Goal: Task Accomplishment & Management: Manage account settings

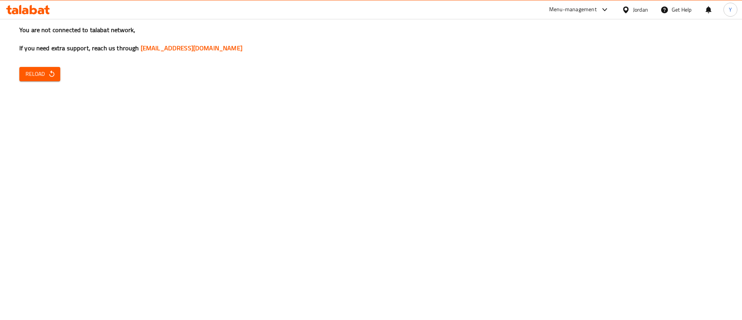
click at [49, 77] on icon "button" at bounding box center [52, 74] width 8 height 8
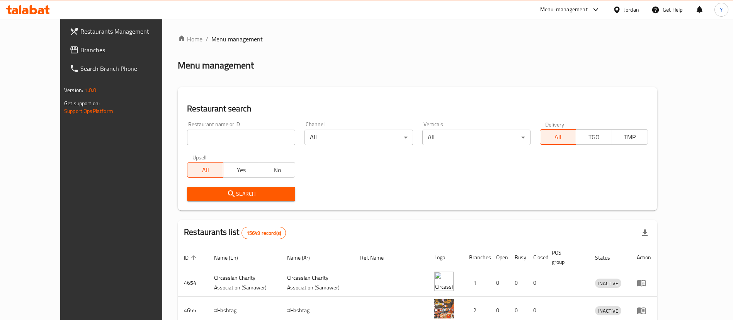
click at [80, 52] on span "Branches" at bounding box center [128, 49] width 96 height 9
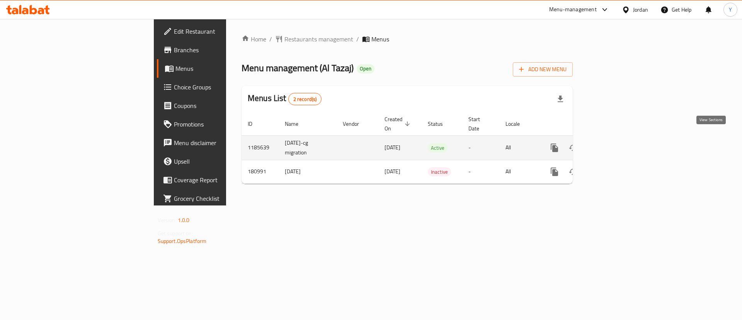
click at [615, 143] on icon "enhanced table" at bounding box center [610, 147] width 9 height 9
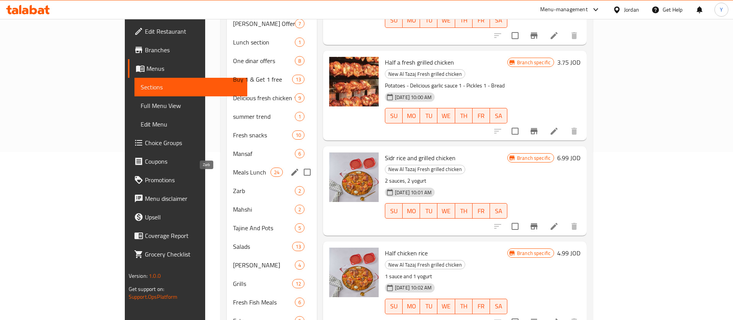
scroll to position [110, 0]
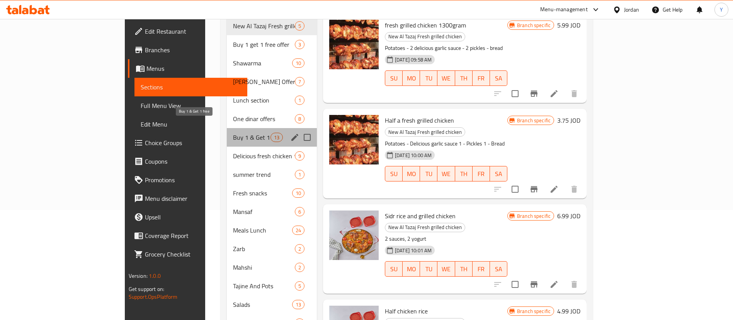
click at [233, 133] on span "Buy 1 & Get 1 free" at bounding box center [251, 137] width 37 height 9
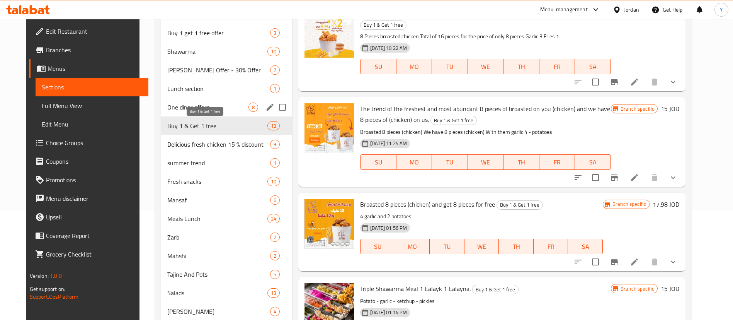
click at [191, 109] on span "One dinar offers" at bounding box center [207, 106] width 81 height 9
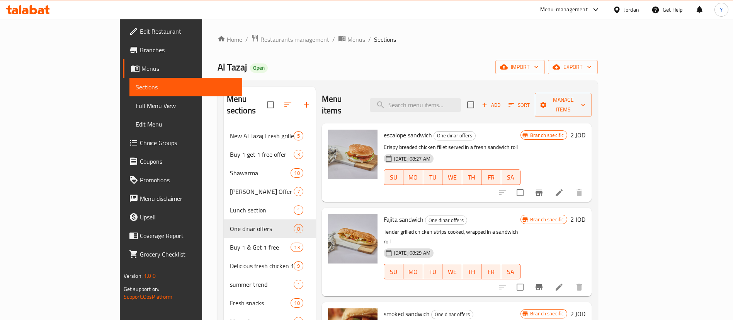
click at [544, 188] on icon "Branch-specific-item" at bounding box center [539, 192] width 9 height 9
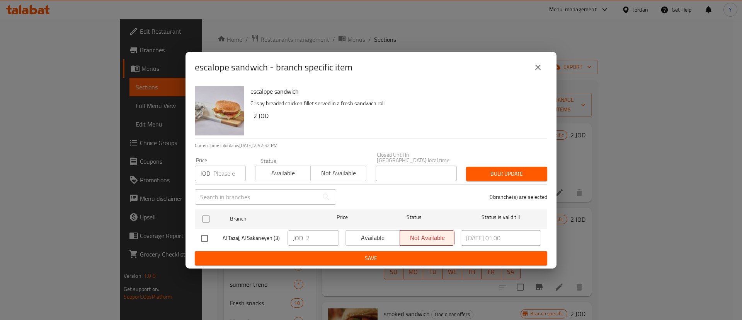
click at [206, 236] on input "checkbox" at bounding box center [204, 238] width 16 height 16
checkbox input "true"
click at [369, 238] on span "Available" at bounding box center [373, 237] width 48 height 11
click at [370, 253] on span "Save" at bounding box center [371, 258] width 340 height 10
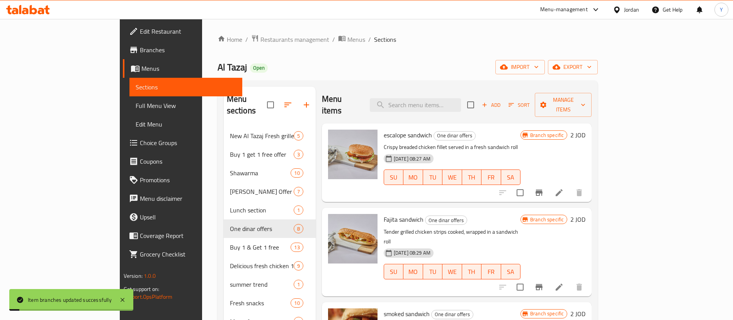
scroll to position [58, 0]
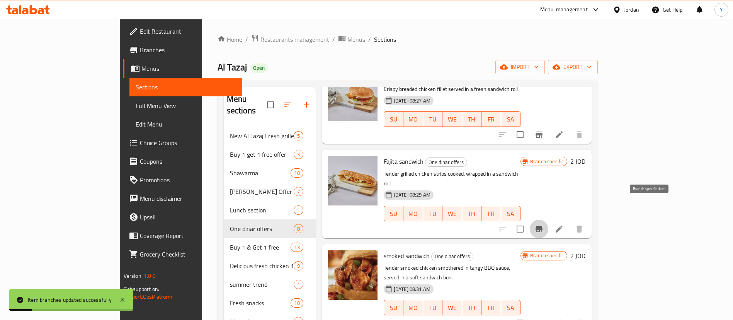
click at [543, 226] on icon "Branch-specific-item" at bounding box center [539, 229] width 7 height 6
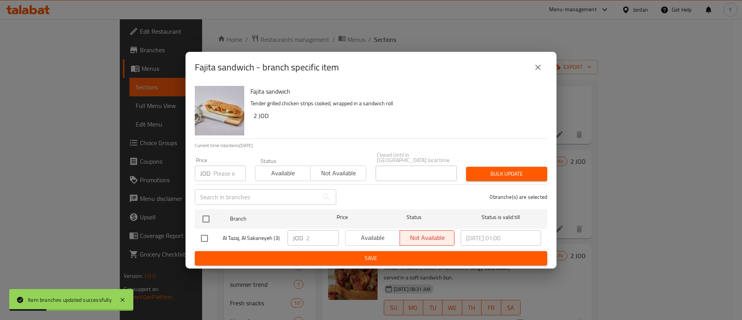
click at [196, 233] on input "checkbox" at bounding box center [204, 238] width 16 height 16
checkbox input "true"
click at [361, 235] on span "Available" at bounding box center [373, 237] width 48 height 11
click at [368, 251] on button "Save" at bounding box center [371, 258] width 353 height 14
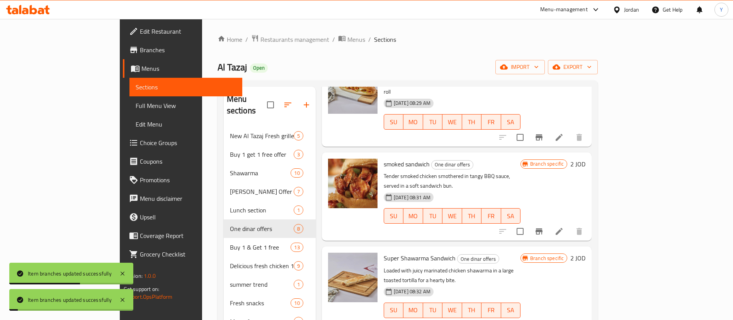
scroll to position [174, 0]
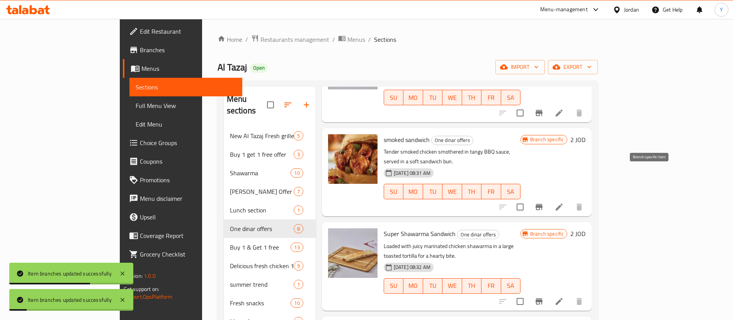
click at [544, 202] on icon "Branch-specific-item" at bounding box center [539, 206] width 9 height 9
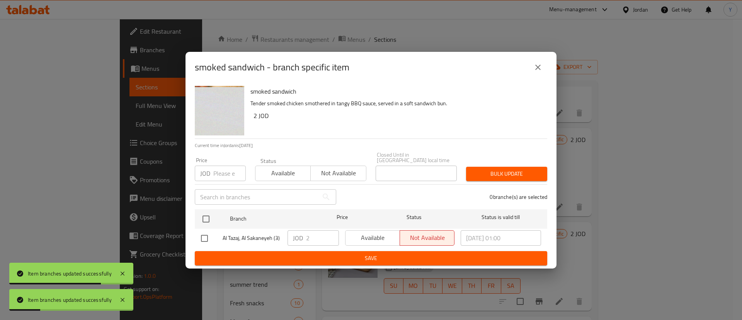
click at [205, 238] on input "checkbox" at bounding box center [204, 238] width 16 height 16
checkbox input "true"
click at [364, 234] on span "Available" at bounding box center [373, 237] width 48 height 11
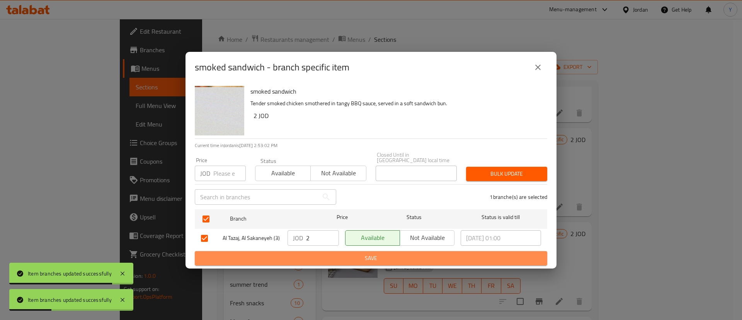
drag, startPoint x: 375, startPoint y: 253, endPoint x: 382, endPoint y: 254, distance: 7.4
click at [375, 253] on span "Save" at bounding box center [371, 258] width 340 height 10
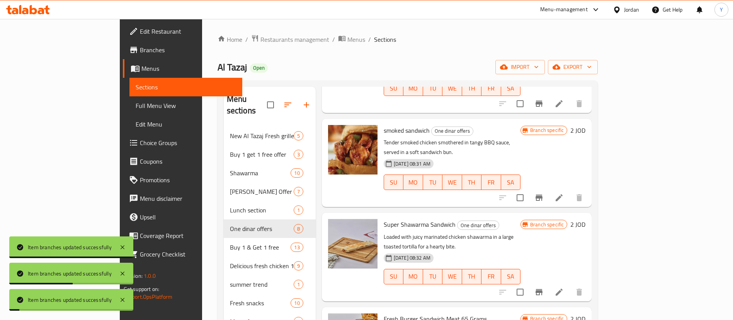
scroll to position [188, 0]
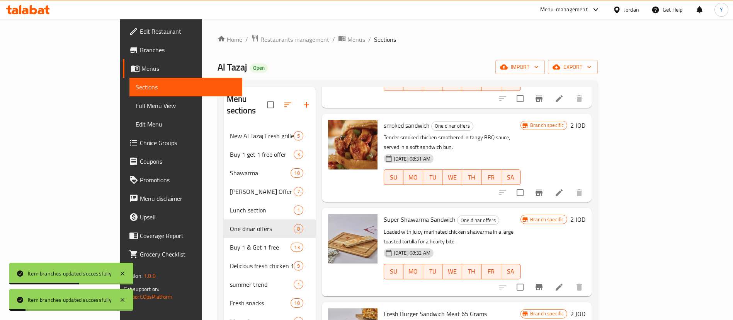
click at [543, 284] on icon "Branch-specific-item" at bounding box center [539, 287] width 7 height 6
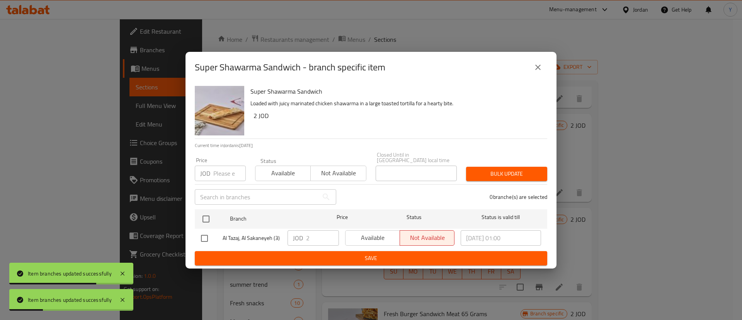
click at [210, 235] on input "checkbox" at bounding box center [204, 238] width 16 height 16
checkbox input "true"
click at [371, 235] on span "Available" at bounding box center [373, 237] width 48 height 11
click at [375, 253] on span "Save" at bounding box center [371, 258] width 340 height 10
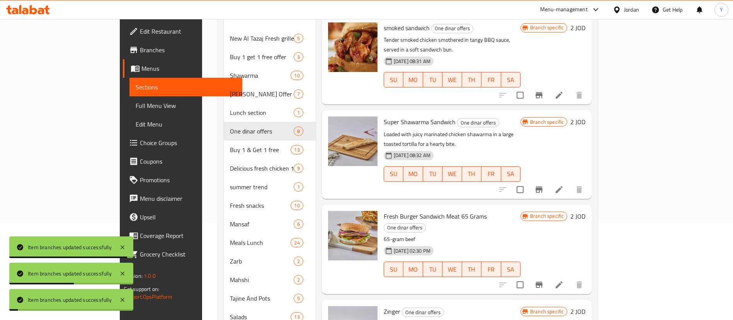
scroll to position [116, 0]
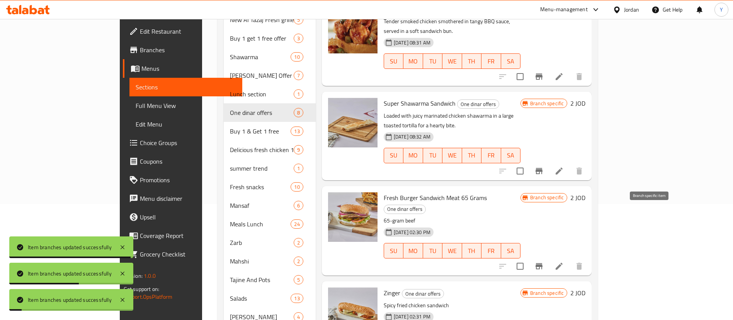
click at [544, 261] on icon "Branch-specific-item" at bounding box center [539, 265] width 9 height 9
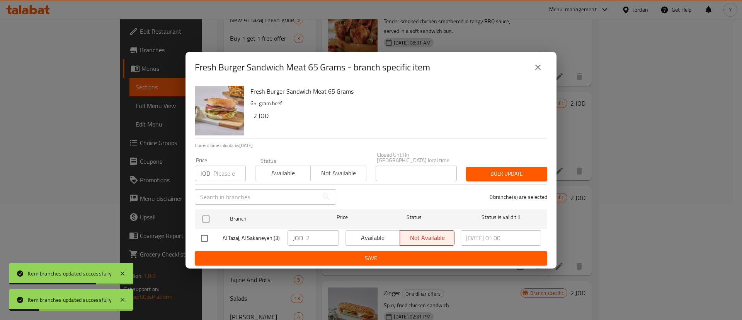
click at [209, 239] on input "checkbox" at bounding box center [204, 238] width 16 height 16
checkbox input "true"
click at [375, 235] on span "Available" at bounding box center [373, 237] width 48 height 11
click at [372, 254] on span "Save" at bounding box center [371, 258] width 340 height 10
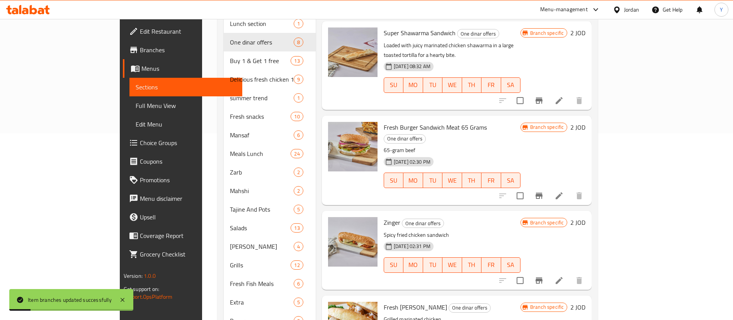
scroll to position [284, 0]
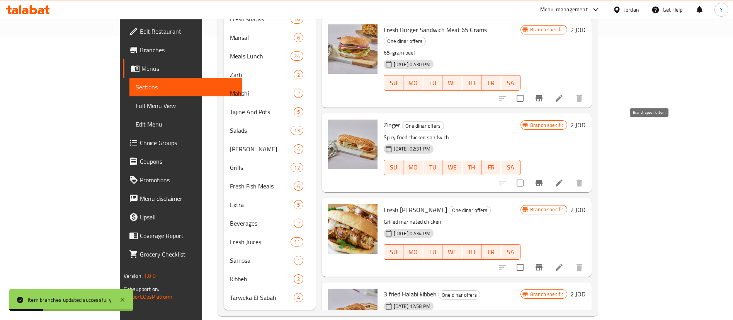
click at [544, 178] on icon "Branch-specific-item" at bounding box center [539, 182] width 9 height 9
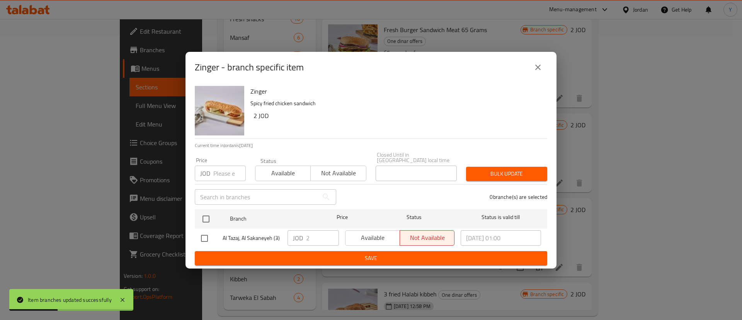
click at [191, 238] on div "Zinger Spicy fried chicken sandwich 2 JOD Current time in Jordan is 15 Oct 2025…" at bounding box center [371, 176] width 371 height 186
click at [204, 237] on input "checkbox" at bounding box center [204, 238] width 16 height 16
checkbox input "true"
click at [377, 232] on span "Available" at bounding box center [373, 237] width 48 height 11
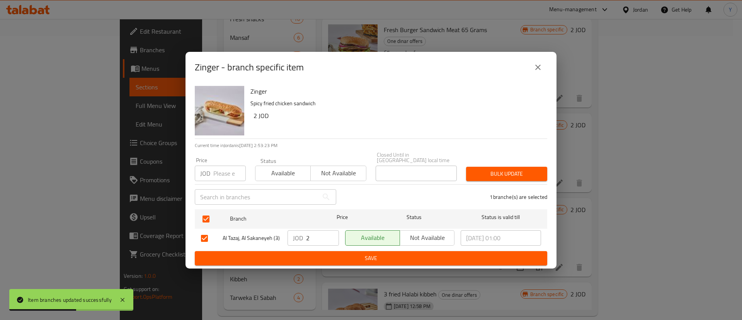
click at [373, 253] on span "Save" at bounding box center [371, 258] width 340 height 10
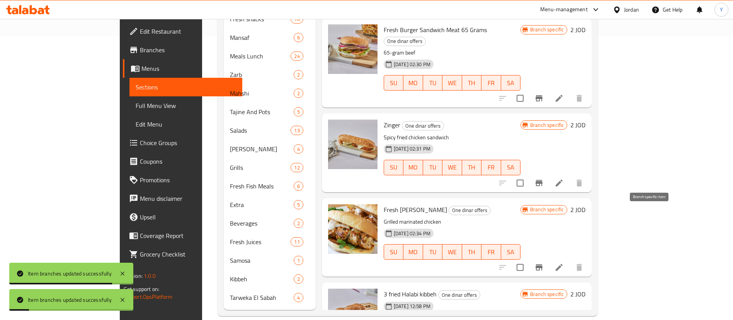
click at [543, 264] on icon "Branch-specific-item" at bounding box center [539, 267] width 7 height 6
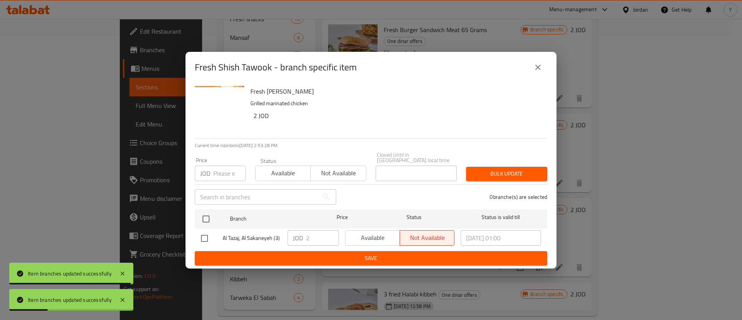
click at [206, 238] on input "checkbox" at bounding box center [204, 238] width 16 height 16
checkbox input "true"
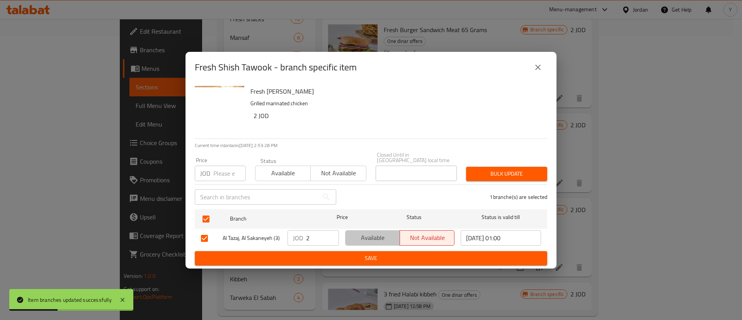
click at [380, 239] on span "Available" at bounding box center [373, 237] width 48 height 11
drag, startPoint x: 378, startPoint y: 253, endPoint x: 385, endPoint y: 254, distance: 7.0
click at [379, 254] on span "Save" at bounding box center [371, 258] width 340 height 10
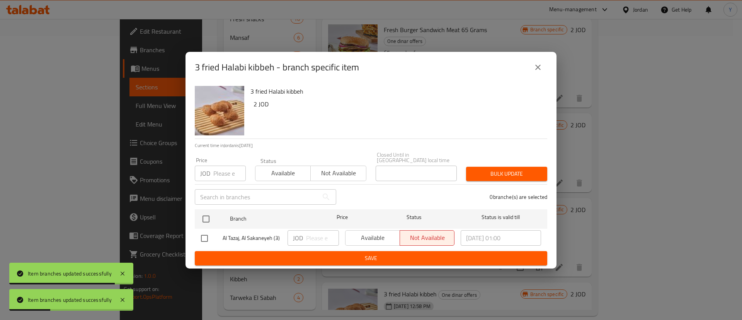
click at [199, 234] on input "checkbox" at bounding box center [204, 238] width 16 height 16
checkbox input "true"
click at [366, 232] on span "Available" at bounding box center [373, 237] width 48 height 11
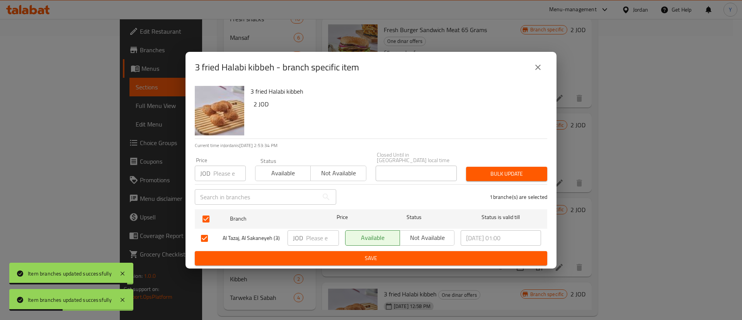
click at [364, 255] on span "Save" at bounding box center [371, 258] width 340 height 10
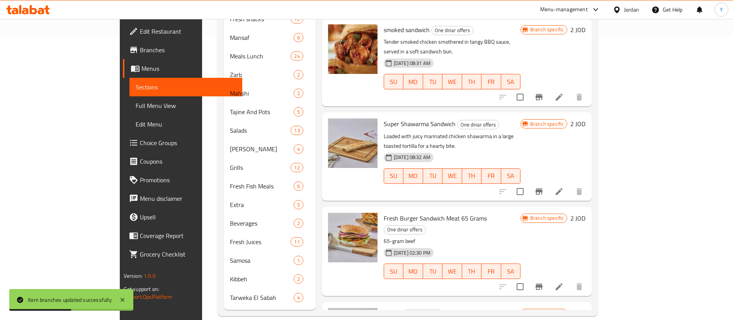
scroll to position [0, 0]
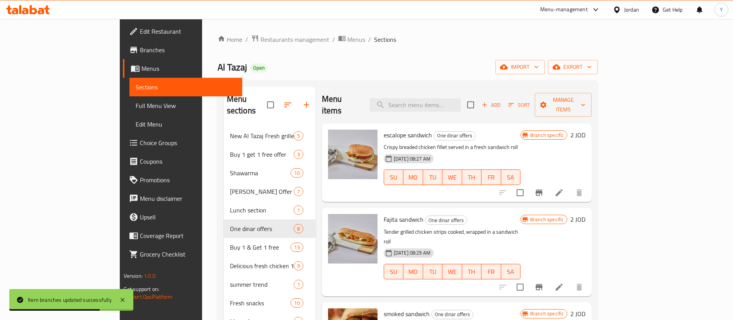
click at [544, 188] on icon "Branch-specific-item" at bounding box center [539, 192] width 9 height 9
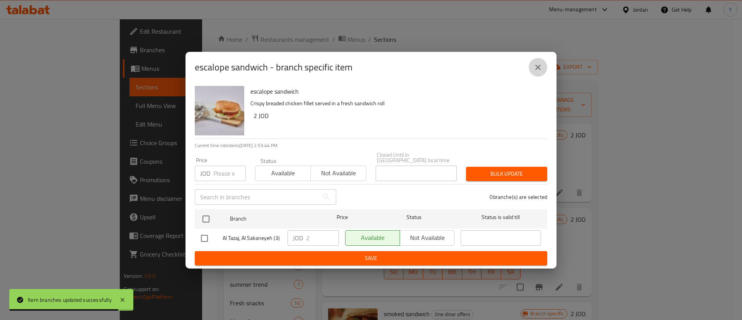
click at [540, 72] on icon "close" at bounding box center [538, 67] width 9 height 9
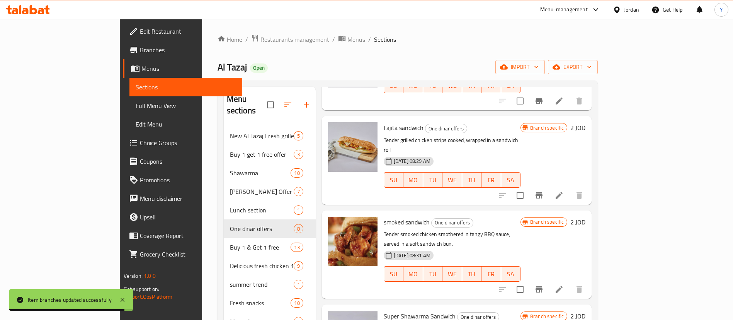
scroll to position [116, 0]
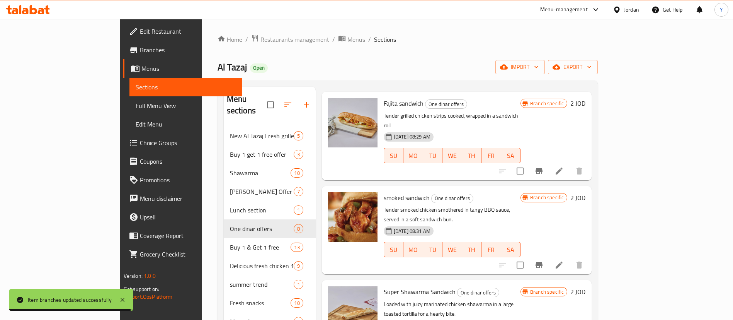
click at [544, 166] on icon "Branch-specific-item" at bounding box center [539, 170] width 9 height 9
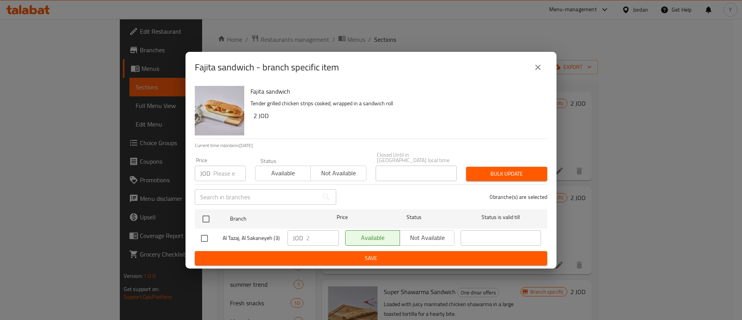
click at [539, 75] on button "close" at bounding box center [538, 67] width 19 height 19
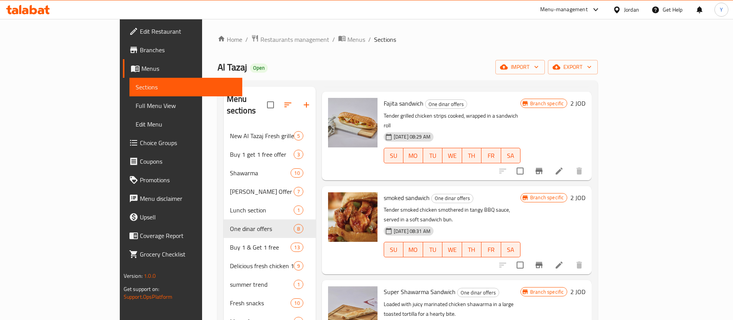
click at [544, 260] on icon "Branch-specific-item" at bounding box center [539, 264] width 9 height 9
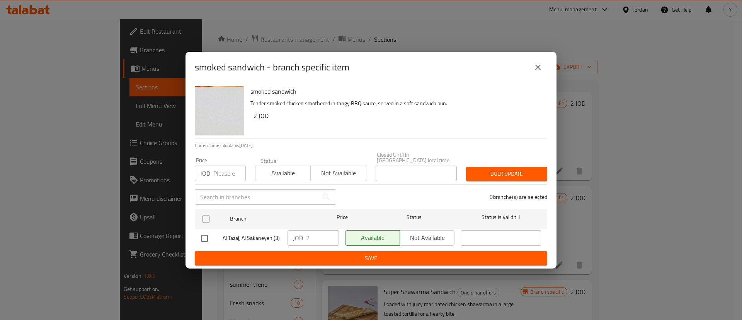
click at [537, 66] on icon "close" at bounding box center [538, 67] width 9 height 9
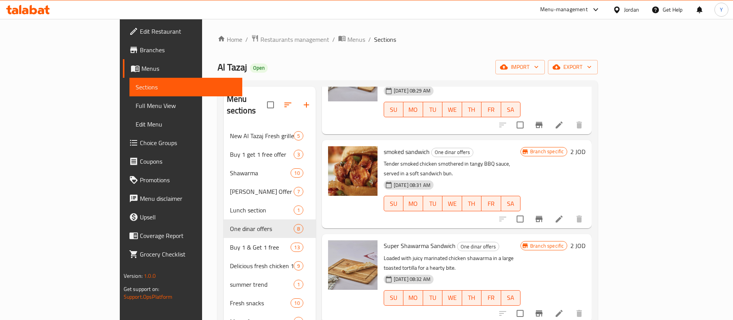
scroll to position [188, 0]
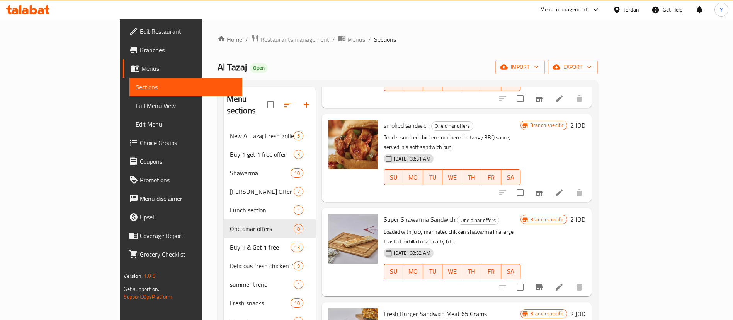
click at [543, 284] on icon "Branch-specific-item" at bounding box center [539, 287] width 7 height 6
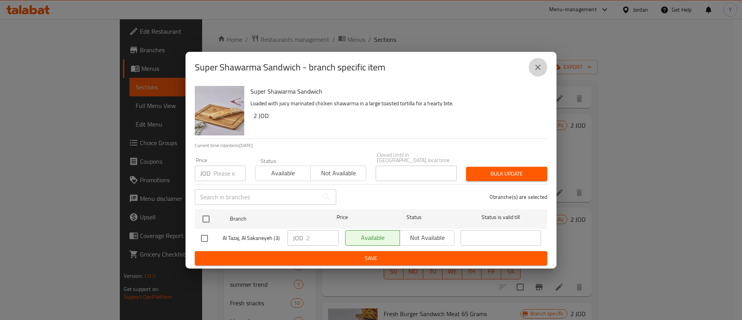
click at [538, 72] on icon "close" at bounding box center [538, 67] width 9 height 9
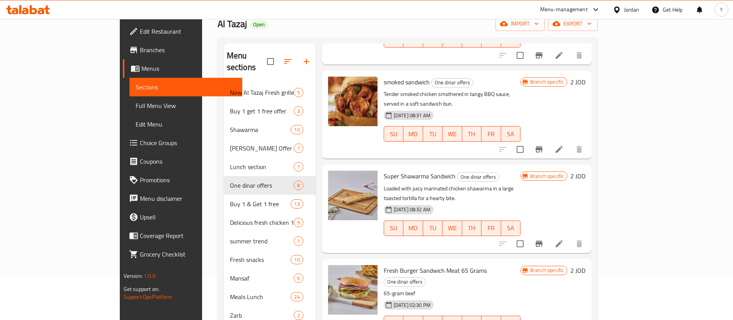
scroll to position [116, 0]
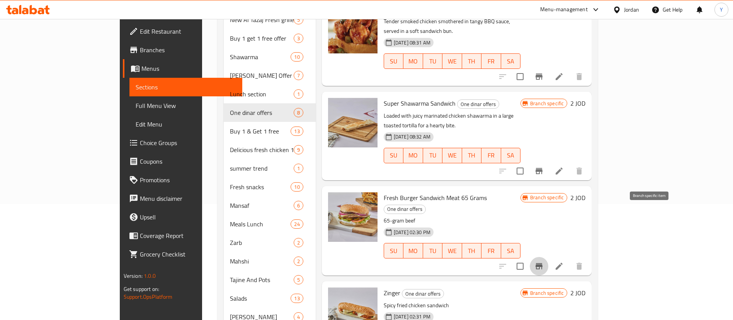
click at [544, 261] on icon "Branch-specific-item" at bounding box center [539, 265] width 9 height 9
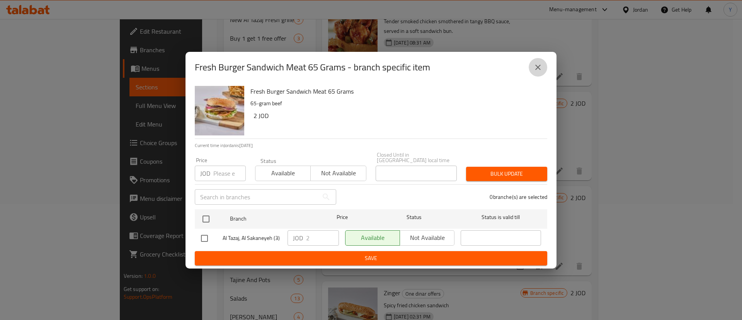
click at [542, 64] on button "close" at bounding box center [538, 67] width 19 height 19
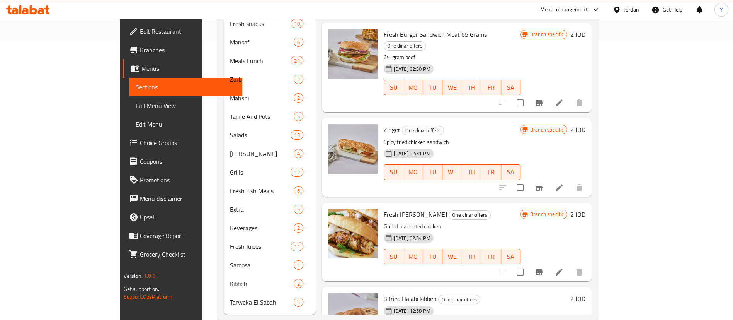
scroll to position [284, 0]
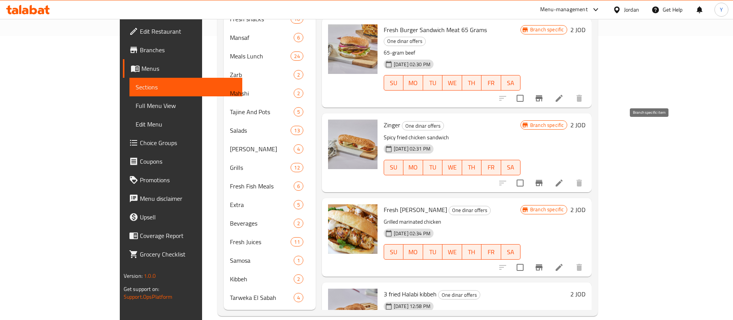
click at [544, 178] on icon "Branch-specific-item" at bounding box center [539, 182] width 9 height 9
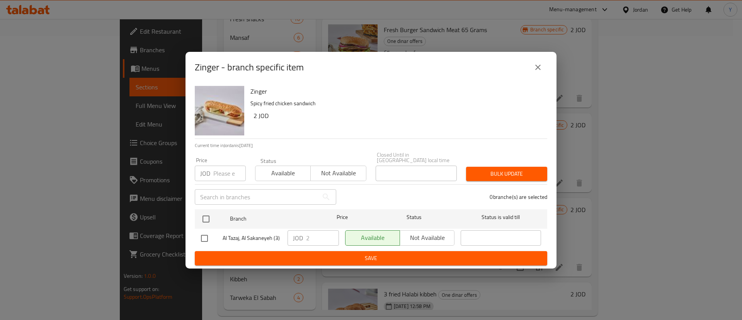
click at [538, 70] on icon "close" at bounding box center [537, 67] width 5 height 5
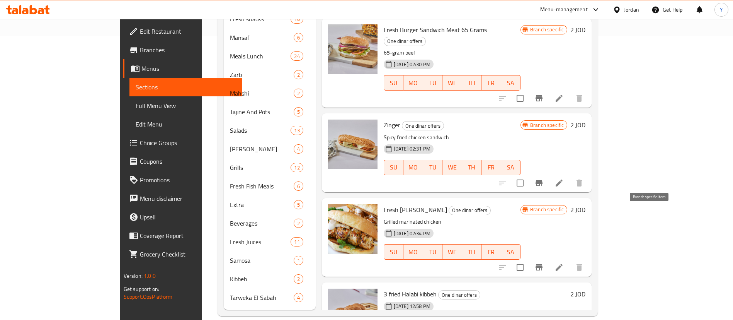
click at [549, 258] on button "Branch-specific-item" at bounding box center [539, 267] width 19 height 19
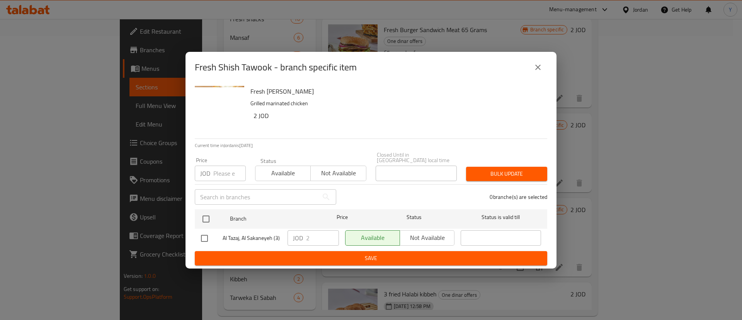
click at [534, 72] on icon "close" at bounding box center [538, 67] width 9 height 9
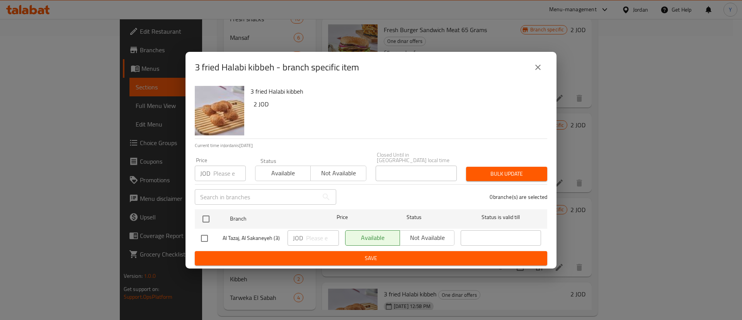
click at [539, 72] on icon "close" at bounding box center [538, 67] width 9 height 9
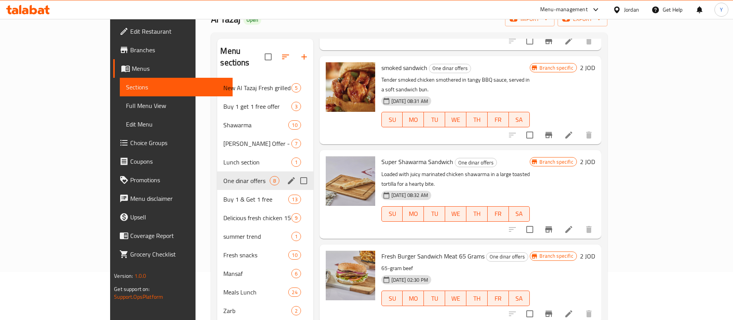
scroll to position [0, 0]
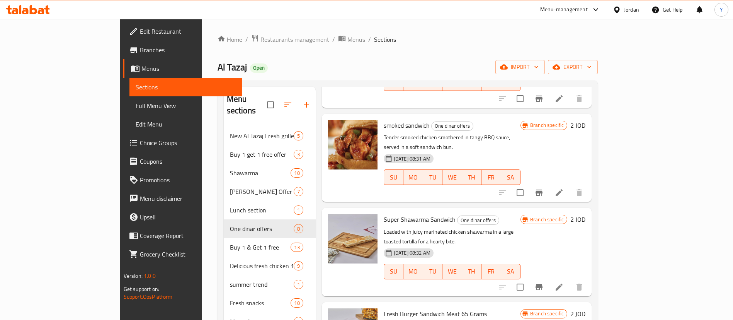
click at [22, 9] on icon at bounding box center [28, 9] width 44 height 9
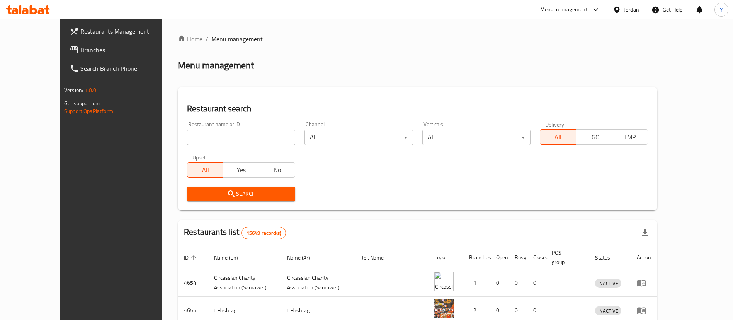
click at [80, 55] on span "Branches" at bounding box center [128, 49] width 96 height 9
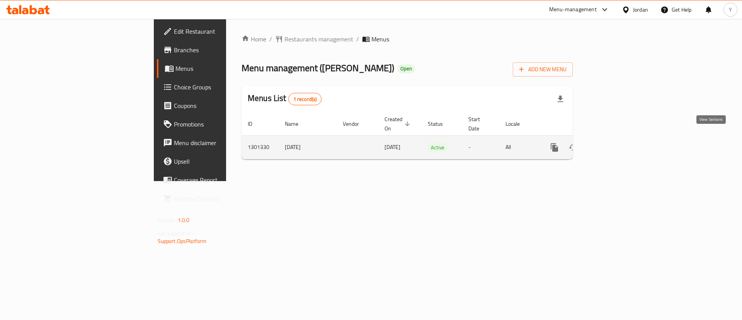
click at [615, 143] on icon "enhanced table" at bounding box center [610, 147] width 9 height 9
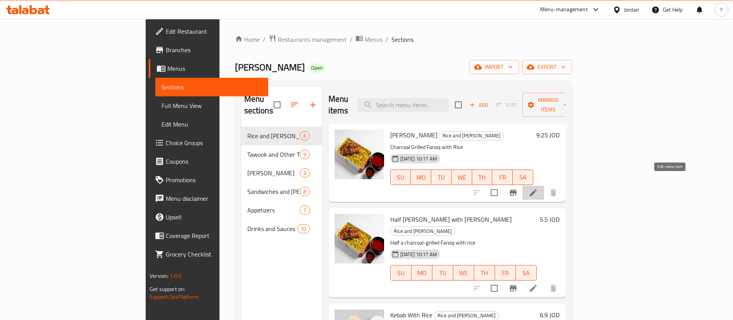
click at [538, 188] on icon at bounding box center [533, 192] width 9 height 9
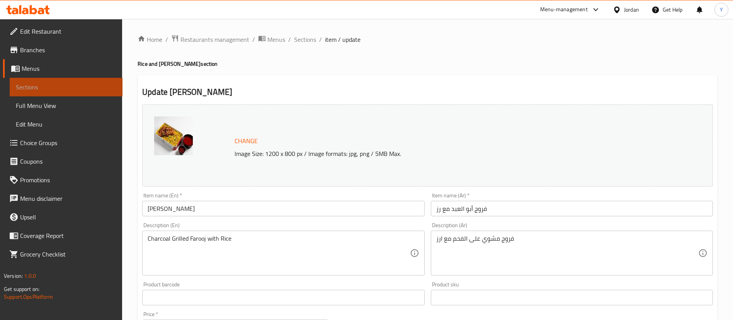
click at [103, 85] on span "Sections" at bounding box center [66, 86] width 101 height 9
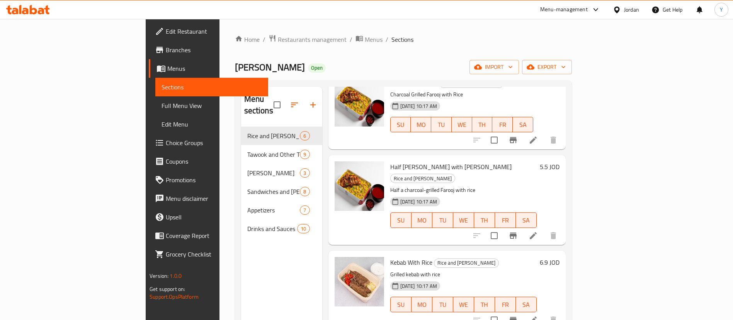
scroll to position [58, 0]
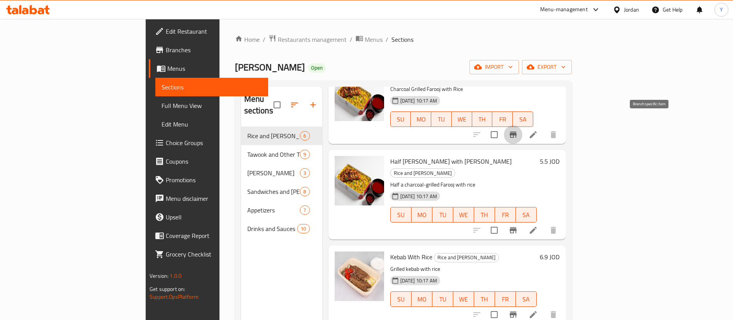
click at [523, 125] on button "Branch-specific-item" at bounding box center [513, 134] width 19 height 19
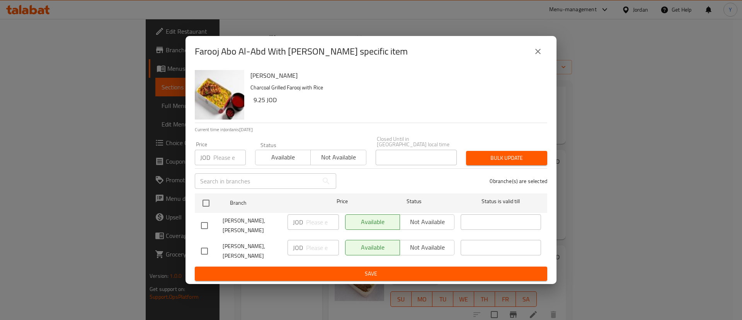
click at [636, 182] on div "Farooj Abo Al-Abd With [PERSON_NAME] specific item Farooj Abo Al-Abd With Rice …" at bounding box center [371, 160] width 742 height 320
click at [542, 55] on icon "close" at bounding box center [538, 51] width 9 height 9
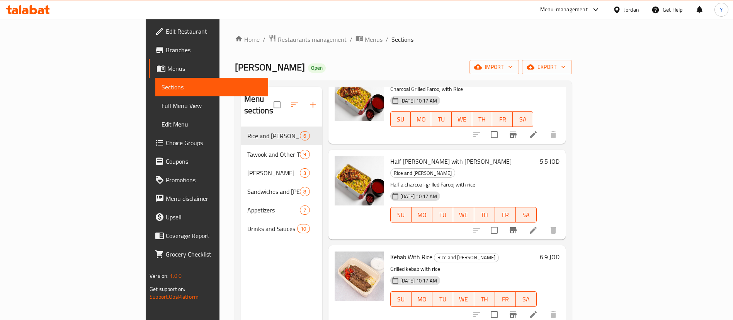
click at [517, 227] on icon "Branch-specific-item" at bounding box center [513, 230] width 7 height 6
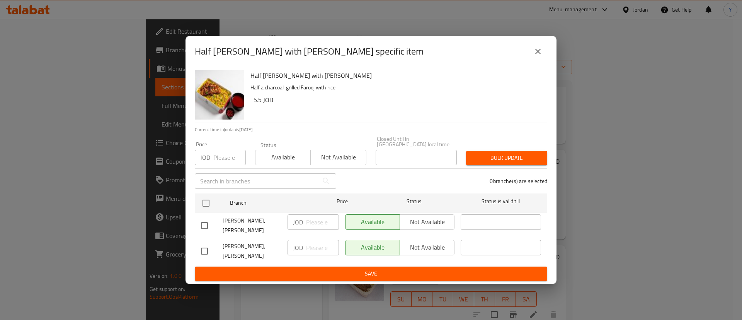
click at [618, 138] on div "Half Farooj [PERSON_NAME] with [PERSON_NAME] specific item Half Farooj [PERSON_…" at bounding box center [371, 160] width 742 height 320
click at [537, 56] on icon "close" at bounding box center [538, 51] width 9 height 9
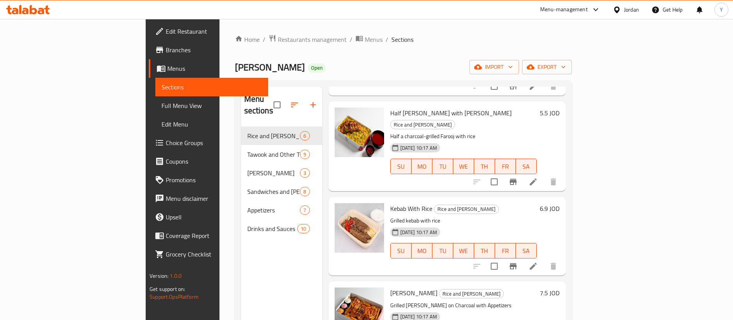
scroll to position [174, 0]
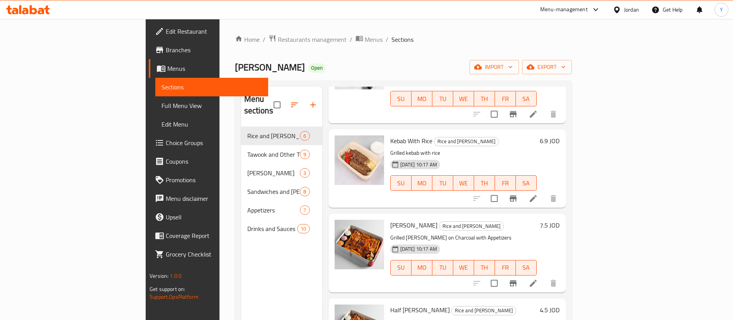
click at [518, 194] on icon "Branch-specific-item" at bounding box center [513, 198] width 9 height 9
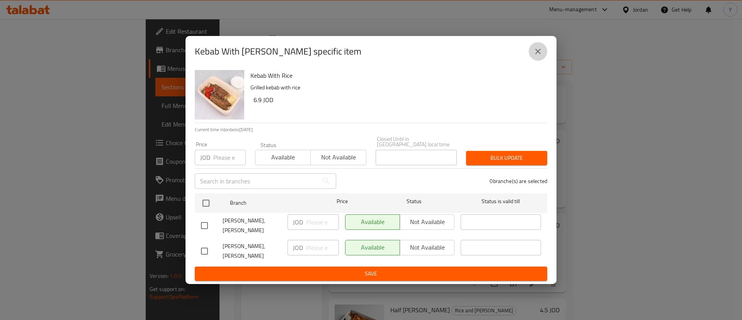
click at [538, 53] on icon "close" at bounding box center [538, 51] width 9 height 9
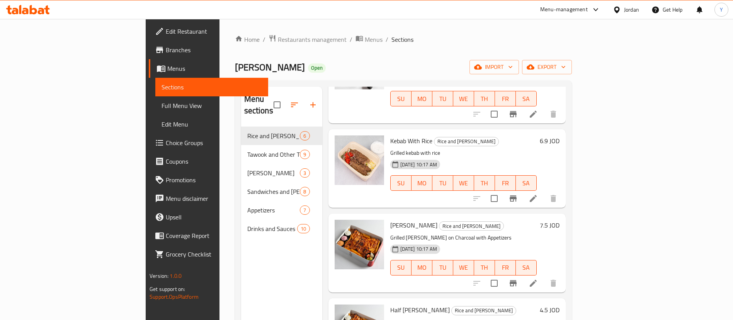
click at [518, 278] on icon "Branch-specific-item" at bounding box center [513, 282] width 9 height 9
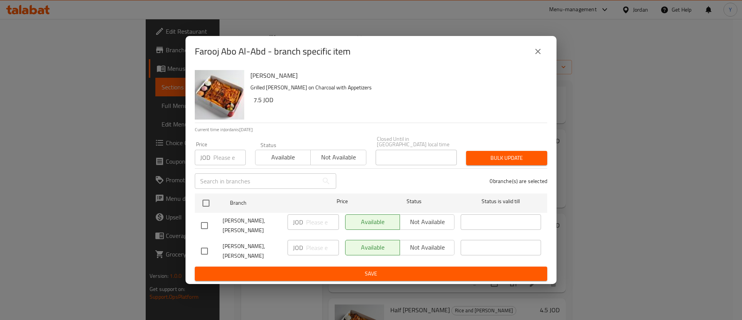
click at [537, 56] on icon "close" at bounding box center [538, 51] width 9 height 9
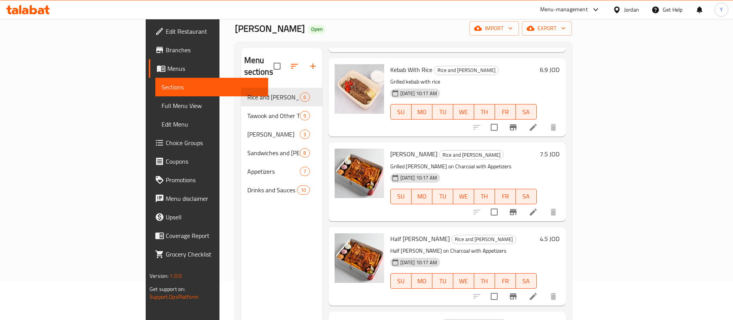
scroll to position [108, 0]
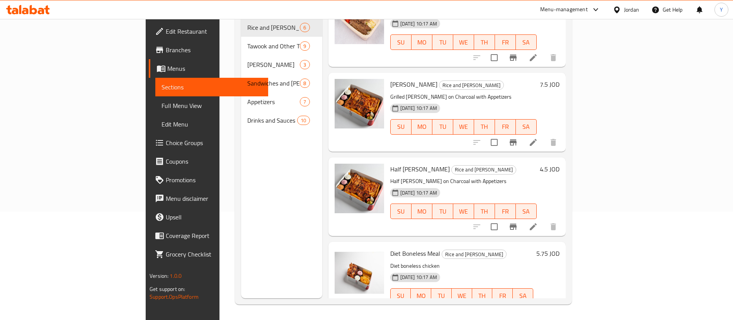
click at [517, 223] on icon "Branch-specific-item" at bounding box center [513, 226] width 7 height 6
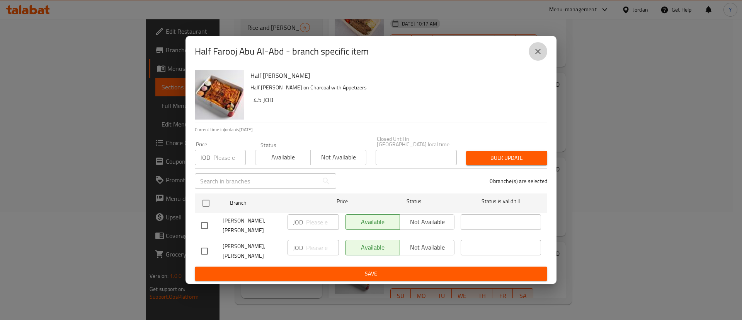
click at [537, 55] on icon "close" at bounding box center [538, 51] width 9 height 9
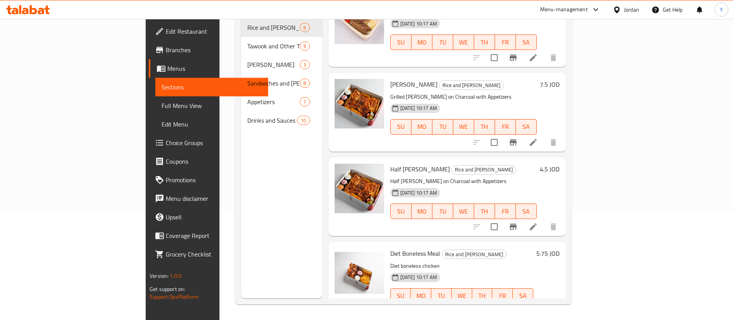
click at [517, 308] on icon "Branch-specific-item" at bounding box center [513, 311] width 7 height 6
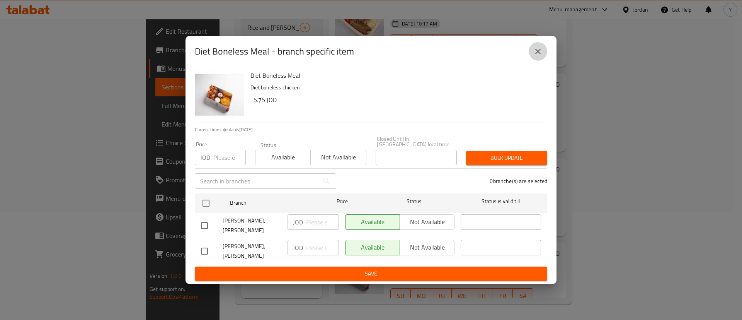
click at [535, 56] on icon "close" at bounding box center [538, 51] width 9 height 9
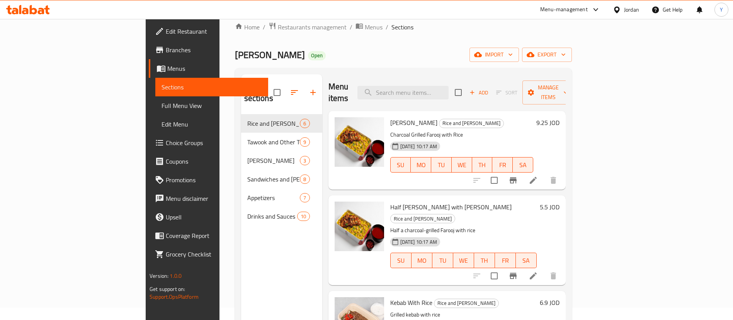
scroll to position [0, 0]
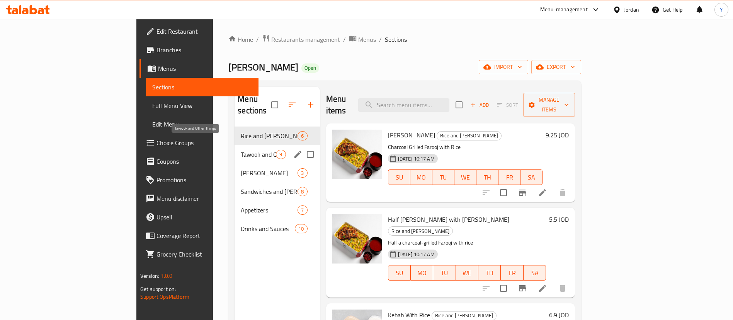
click at [241, 150] on span "Tawook and Other Things" at bounding box center [258, 154] width 35 height 9
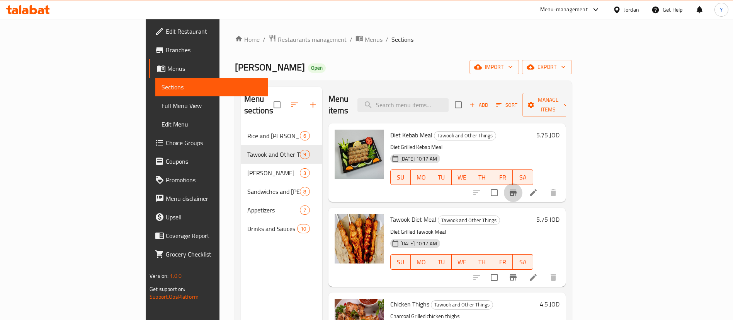
click at [518, 188] on icon "Branch-specific-item" at bounding box center [513, 192] width 9 height 9
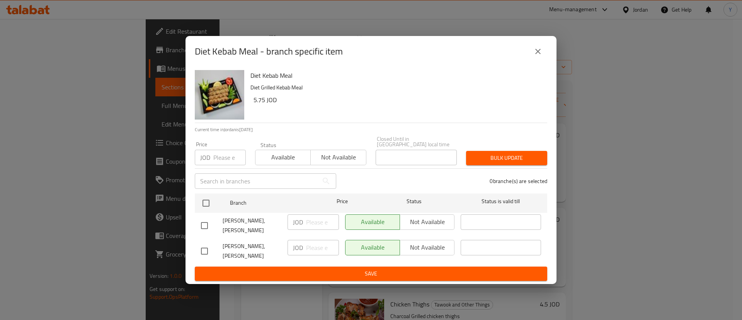
click at [534, 56] on icon "close" at bounding box center [538, 51] width 9 height 9
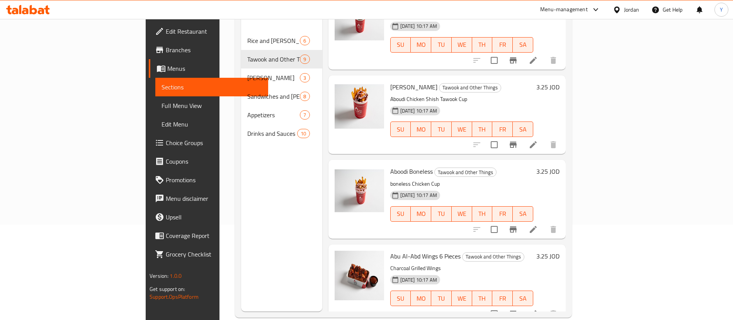
scroll to position [108, 0]
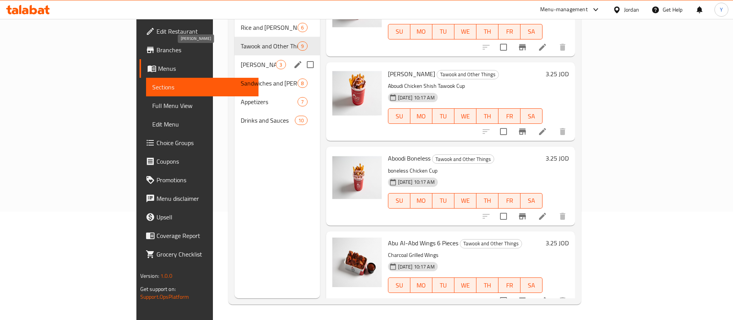
drag, startPoint x: 199, startPoint y: 49, endPoint x: 272, endPoint y: 67, distance: 74.5
click at [241, 60] on span "[PERSON_NAME]" at bounding box center [258, 64] width 35 height 9
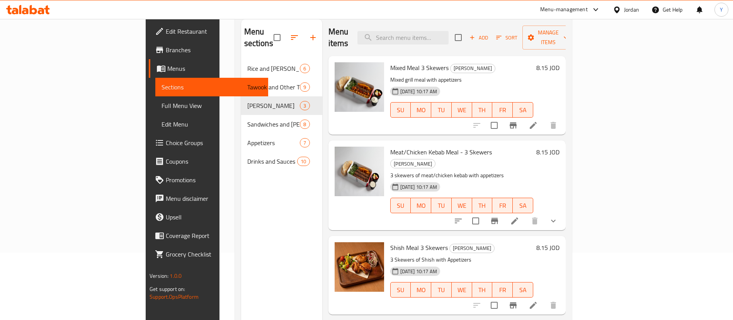
scroll to position [108, 0]
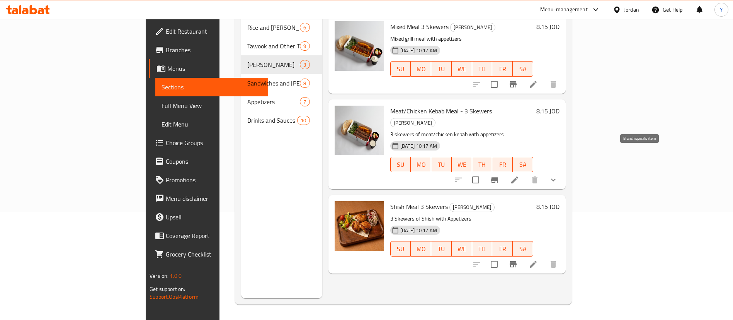
click at [504, 170] on button "Branch-specific-item" at bounding box center [495, 179] width 19 height 19
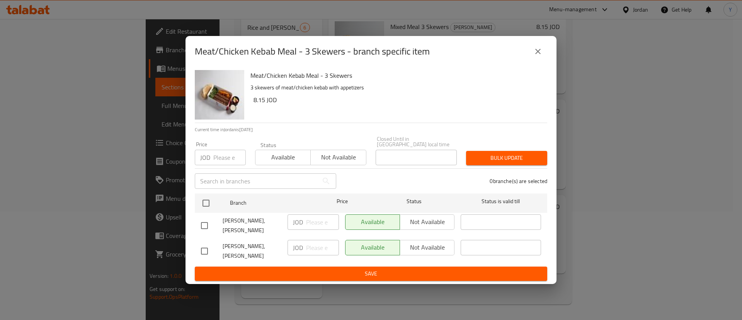
click at [544, 51] on button "close" at bounding box center [538, 51] width 19 height 19
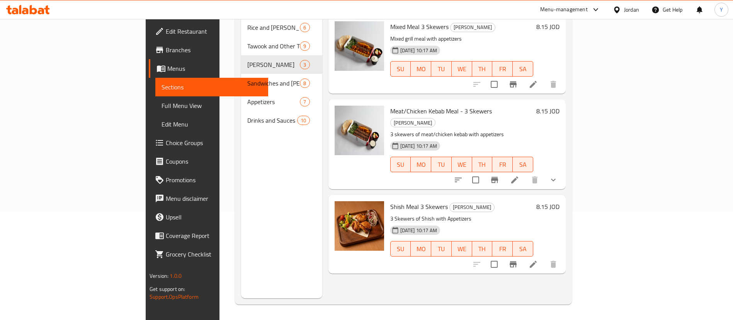
click at [544, 257] on li at bounding box center [534, 264] width 22 height 14
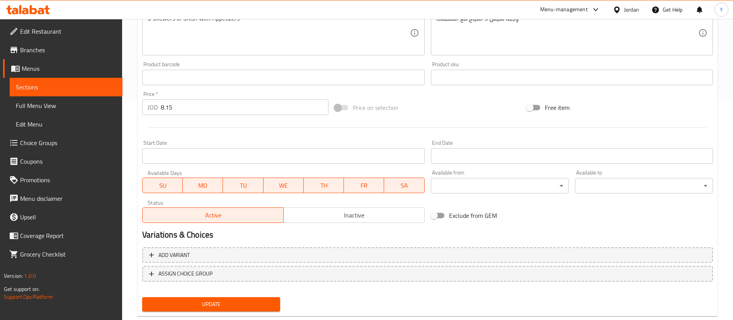
scroll to position [238, 0]
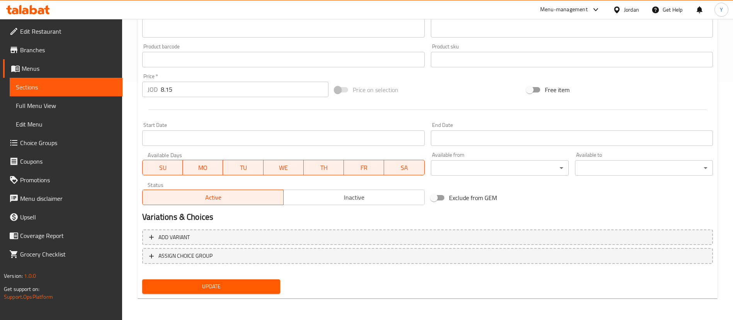
click at [82, 87] on span "Sections" at bounding box center [66, 86] width 101 height 9
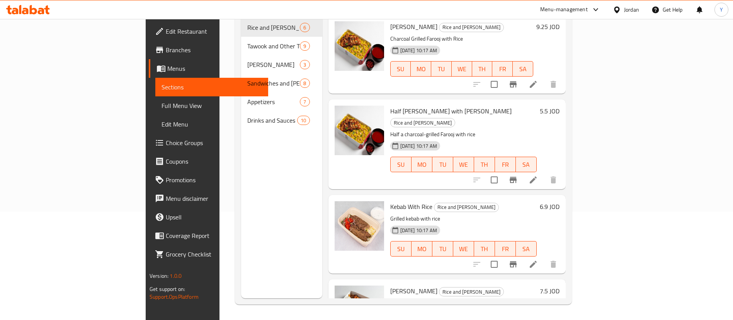
scroll to position [108, 0]
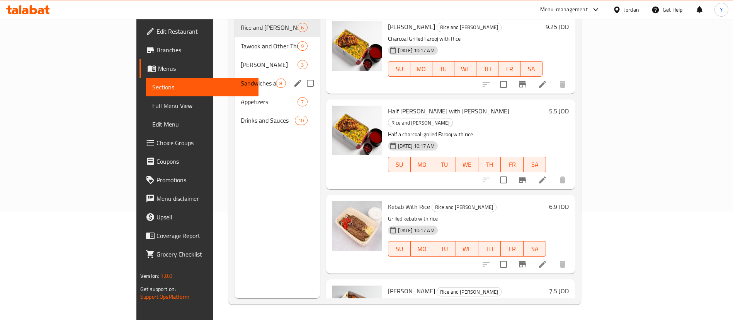
click at [241, 78] on span "Sandwiches and [PERSON_NAME]" at bounding box center [258, 82] width 35 height 9
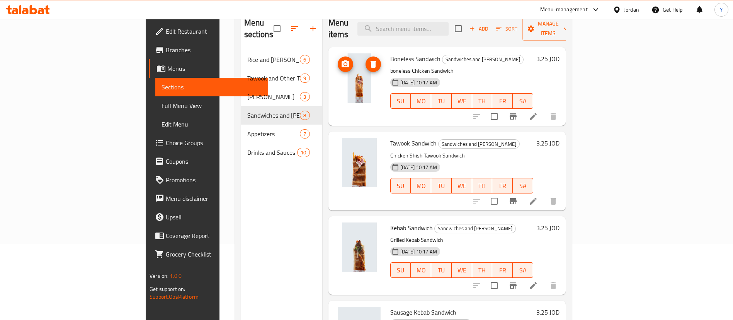
scroll to position [50, 0]
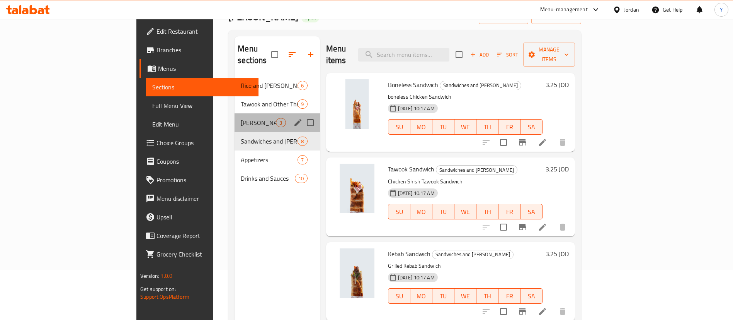
click at [241, 118] on span "[PERSON_NAME]" at bounding box center [258, 122] width 35 height 9
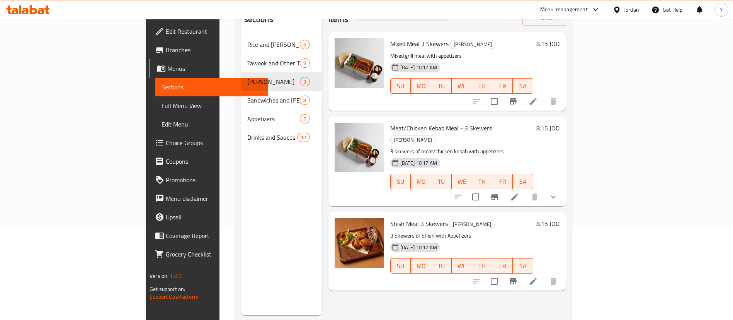
scroll to position [108, 0]
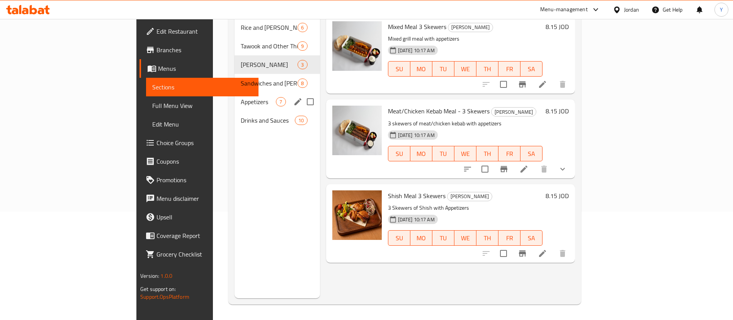
click at [241, 78] on span "Sandwiches and [PERSON_NAME]" at bounding box center [269, 82] width 57 height 9
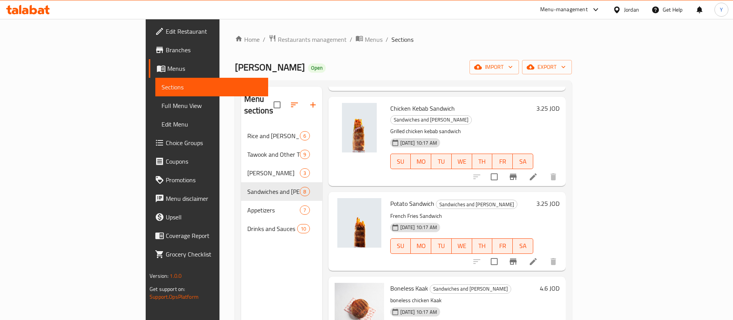
scroll to position [108, 0]
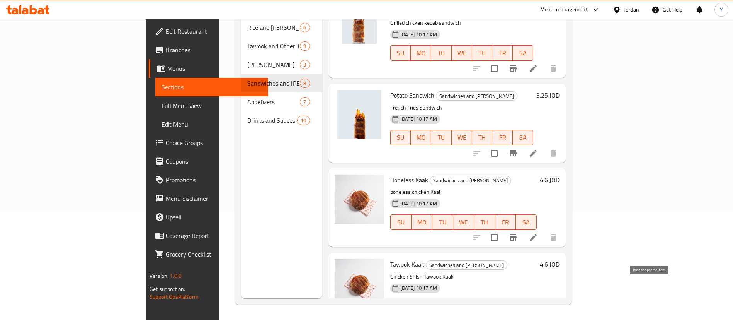
click at [517, 319] on icon "Branch-specific-item" at bounding box center [513, 322] width 7 height 6
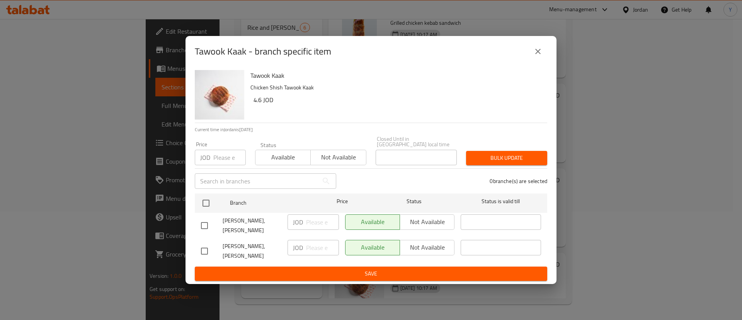
click at [539, 52] on icon "close" at bounding box center [538, 51] width 9 height 9
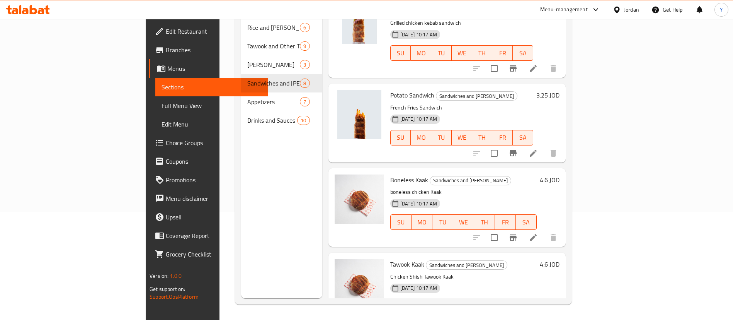
click at [544, 315] on li at bounding box center [534, 322] width 22 height 14
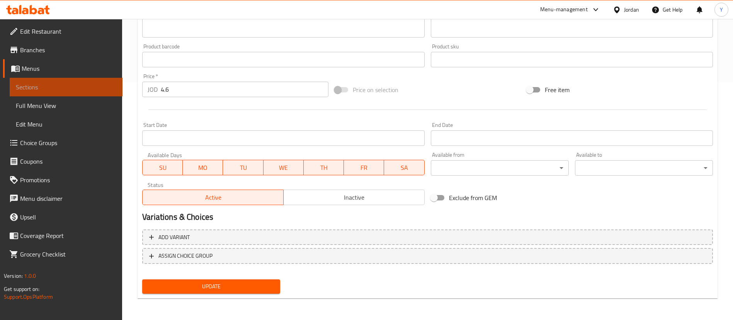
click at [79, 84] on span "Sections" at bounding box center [66, 86] width 101 height 9
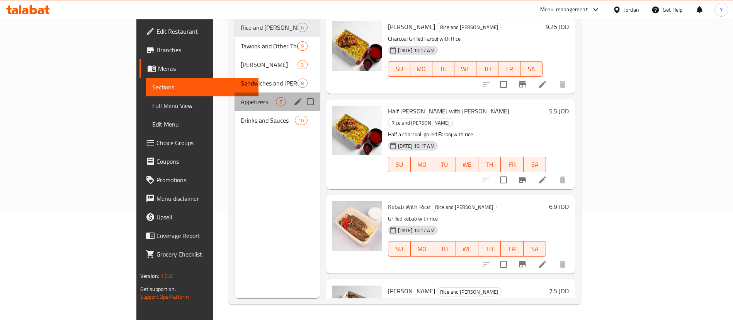
click at [235, 96] on div "Appetizers 7" at bounding box center [277, 101] width 85 height 19
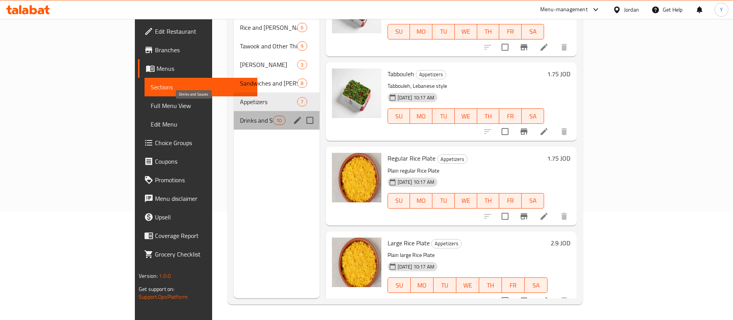
click at [240, 116] on span "Drinks and Sauces" at bounding box center [256, 120] width 33 height 9
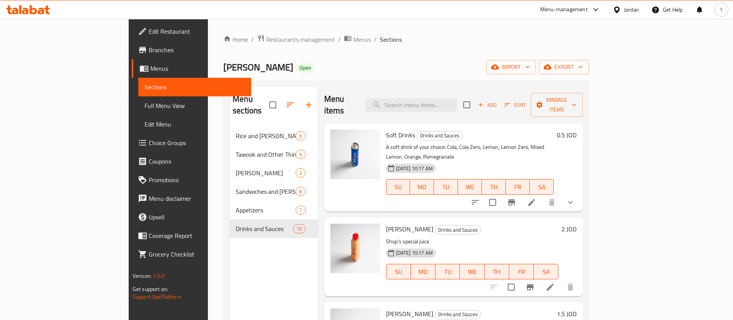
click at [521, 193] on button "Branch-specific-item" at bounding box center [512, 202] width 19 height 19
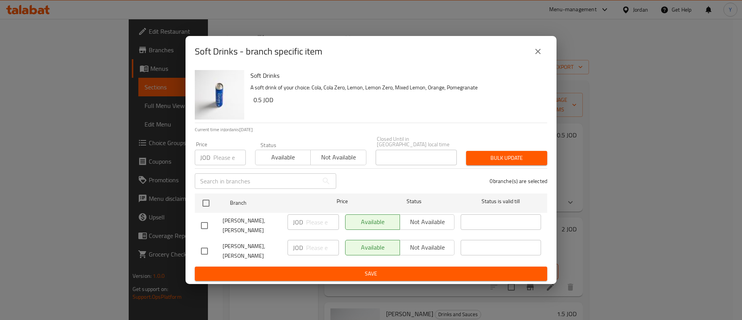
click at [667, 138] on div "Soft Drinks - branch specific item Soft Drinks A soft drink of your choice: Col…" at bounding box center [371, 160] width 742 height 320
click at [533, 46] on div "Soft Drinks - branch specific item" at bounding box center [371, 51] width 353 height 19
click at [532, 43] on div "Soft Drinks - branch specific item" at bounding box center [371, 51] width 371 height 31
click at [538, 53] on icon "close" at bounding box center [538, 51] width 9 height 9
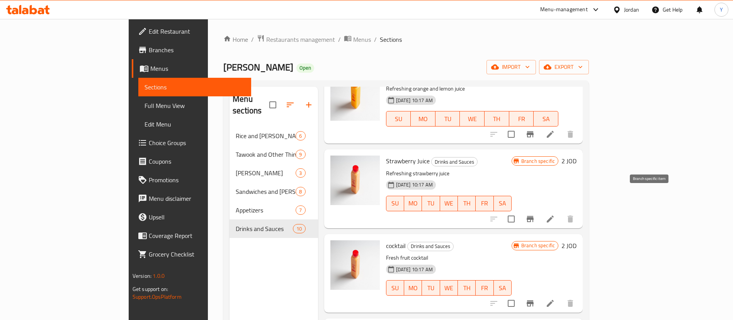
click at [534, 216] on icon "Branch-specific-item" at bounding box center [530, 219] width 7 height 6
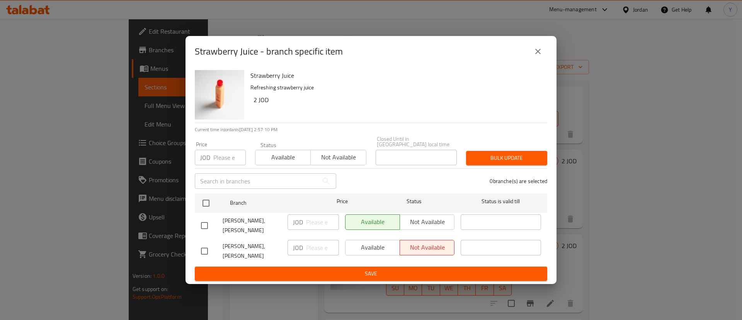
click at [543, 53] on button "close" at bounding box center [538, 51] width 19 height 19
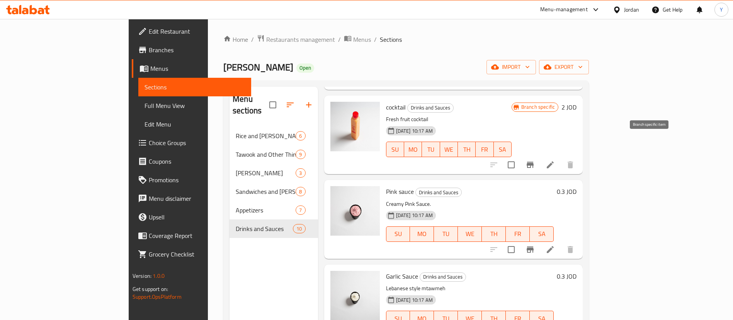
click at [535, 160] on icon "Branch-specific-item" at bounding box center [530, 164] width 9 height 9
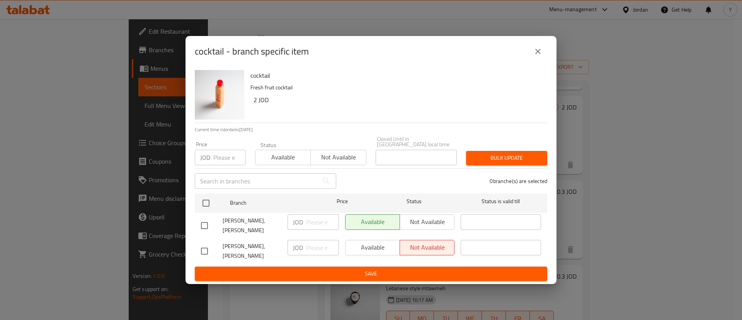
click at [544, 54] on button "close" at bounding box center [538, 51] width 19 height 19
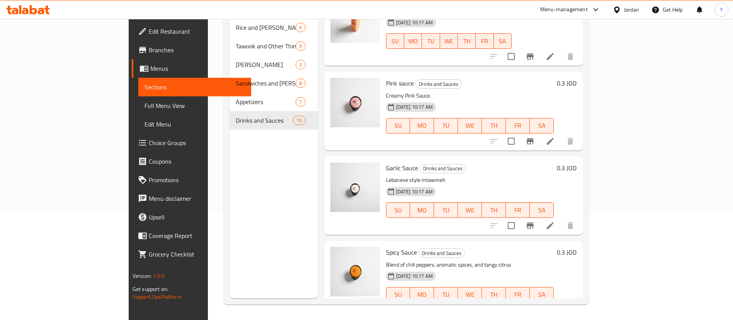
click at [540, 216] on button "Branch-specific-item" at bounding box center [530, 225] width 19 height 19
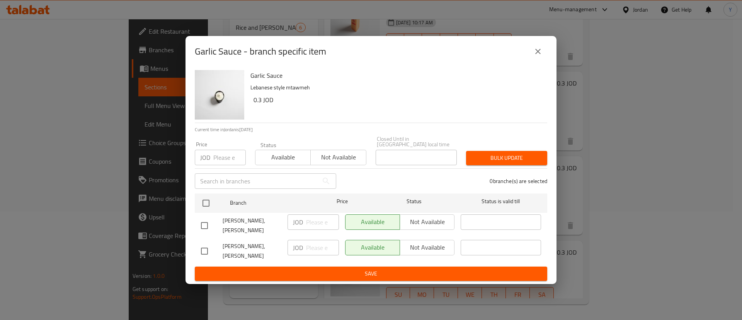
click at [541, 56] on icon "close" at bounding box center [538, 51] width 9 height 9
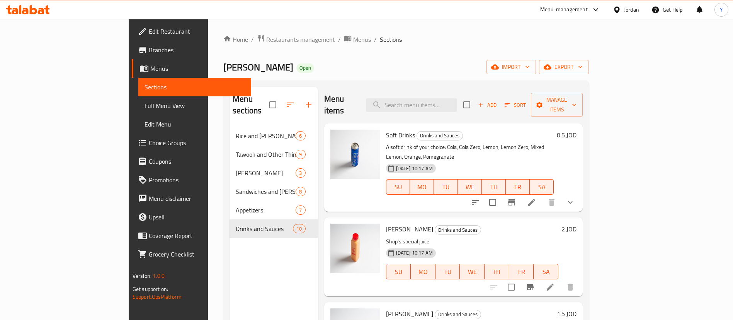
click at [29, 15] on div at bounding box center [28, 9] width 56 height 15
click at [36, 11] on icon at bounding box center [33, 9] width 7 height 9
